Goal: Task Accomplishment & Management: Manage account settings

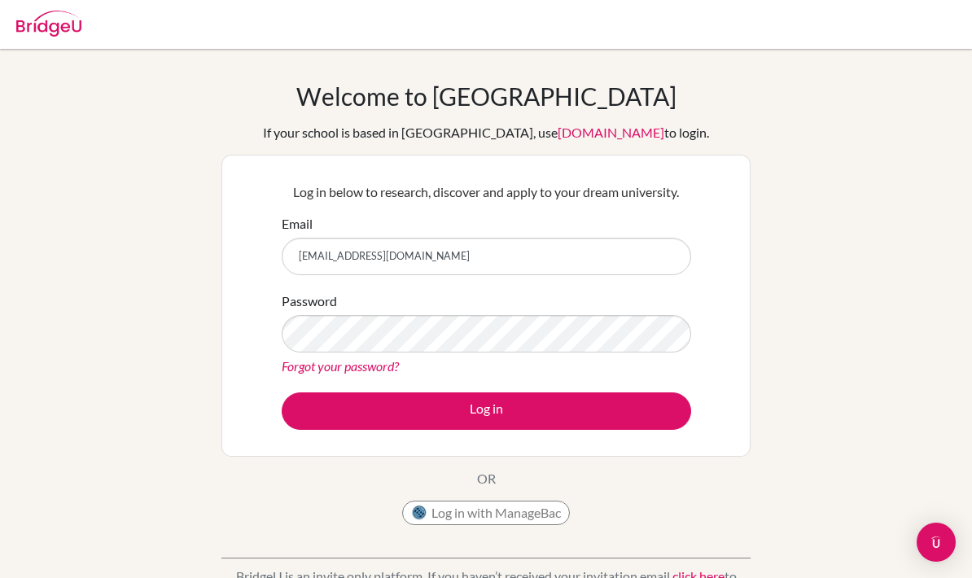
type input "[EMAIL_ADDRESS][DOMAIN_NAME]"
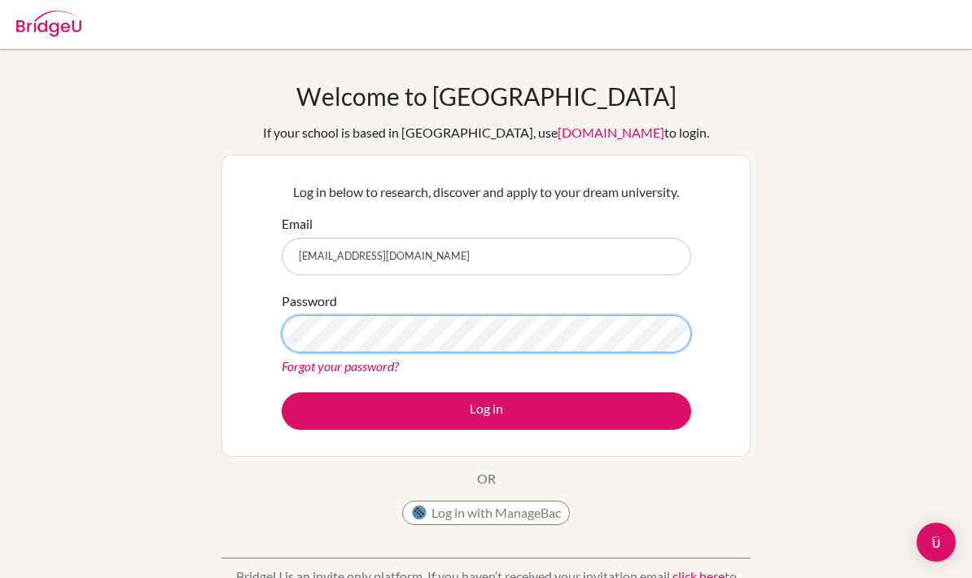
click at [486, 410] on button "Log in" at bounding box center [486, 410] width 409 height 37
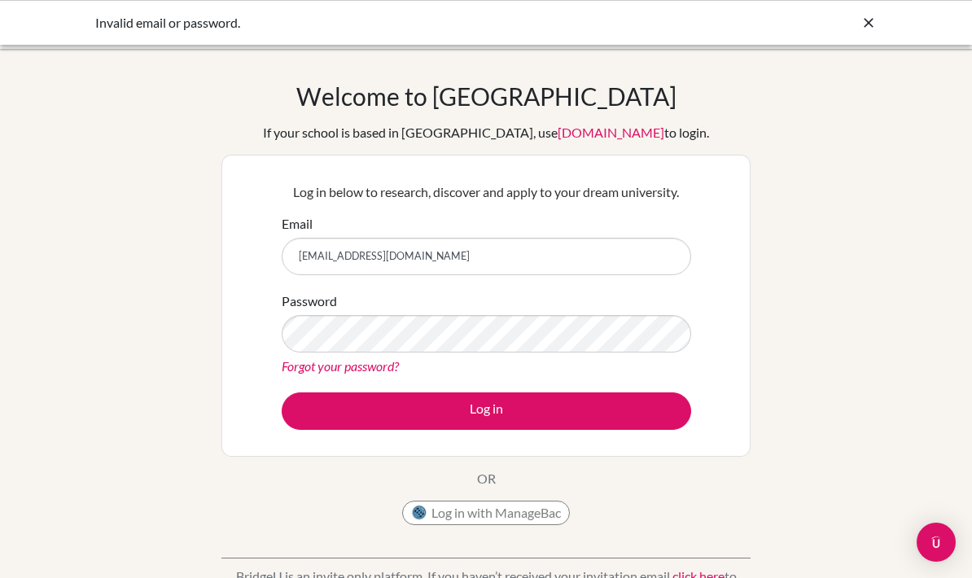
click at [361, 363] on link "Forgot your password?" at bounding box center [340, 365] width 117 height 15
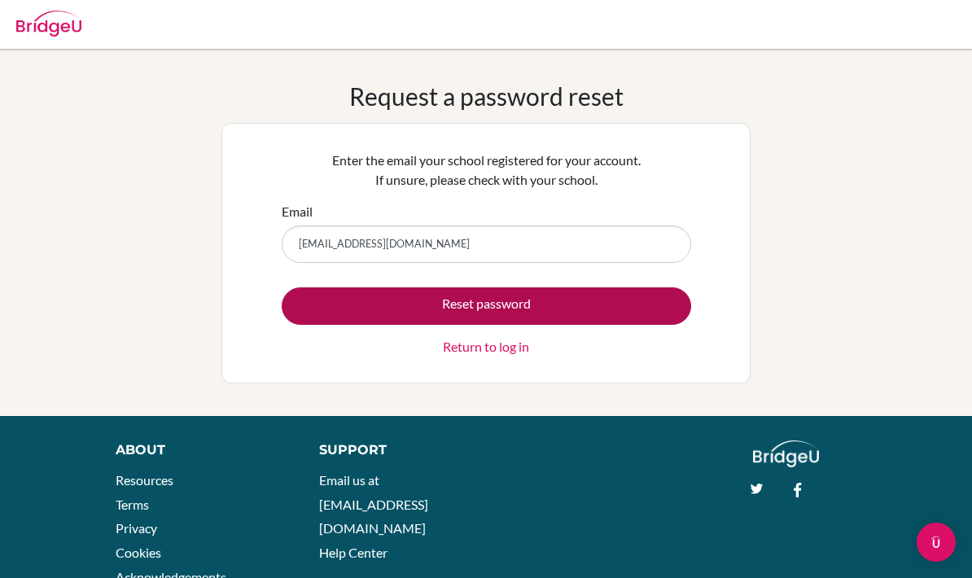
type input "[EMAIL_ADDRESS][DOMAIN_NAME]"
click at [617, 309] on button "Reset password" at bounding box center [486, 305] width 409 height 37
